Goal: Obtain resource: Obtain resource

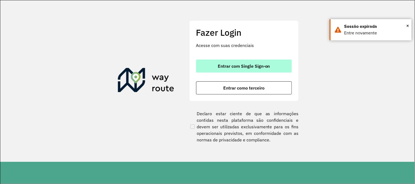
click at [286, 65] on button "Entrar com Single Sign-on" at bounding box center [244, 66] width 96 height 13
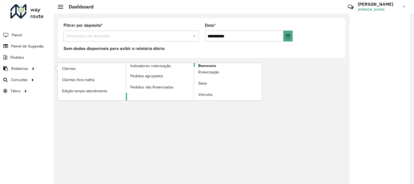
click at [200, 66] on span "Romaneio" at bounding box center [207, 66] width 18 height 6
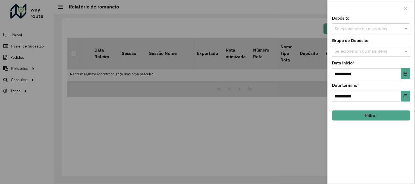
click at [377, 23] on div "Depósito Selecione um ou mais itens" at bounding box center [371, 25] width 78 height 18
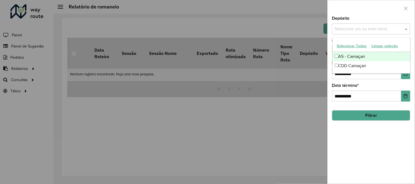
click at [369, 32] on input "text" at bounding box center [369, 29] width 70 height 7
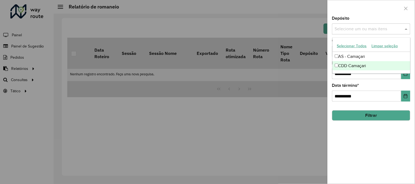
click at [350, 64] on div "CDD Camaçari" at bounding box center [372, 65] width 78 height 9
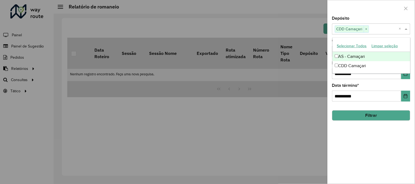
click at [389, 18] on div "Depósito Selecione um ou mais itens CDD Camaçari × ×" at bounding box center [371, 25] width 78 height 18
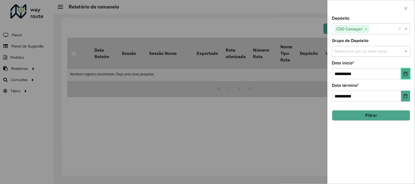
click at [402, 73] on button "Choose Date" at bounding box center [405, 73] width 9 height 11
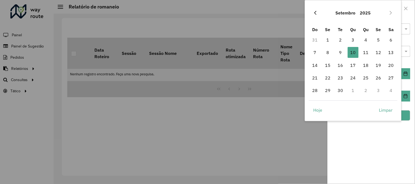
click at [315, 13] on icon "Previous Month" at bounding box center [315, 13] width 2 height 4
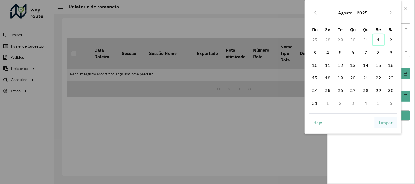
click at [379, 41] on span "1" at bounding box center [378, 39] width 11 height 11
type input "**********"
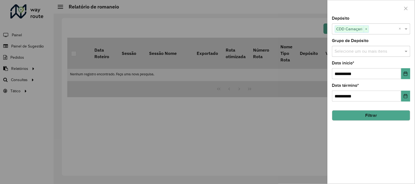
click at [390, 113] on button "Filtrar" at bounding box center [371, 116] width 78 height 10
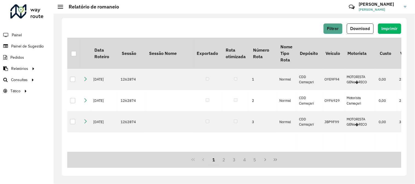
click at [74, 54] on div at bounding box center [73, 53] width 5 height 5
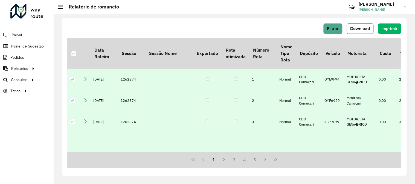
click at [365, 30] on span "Download" at bounding box center [361, 28] width 20 height 5
click at [262, 15] on div "Filtrar Download Imprimir Data Roteiro Sessão Sessão Nome Exportado Rota otimiz…" at bounding box center [235, 99] width 362 height 171
